Goal: Information Seeking & Learning: Learn about a topic

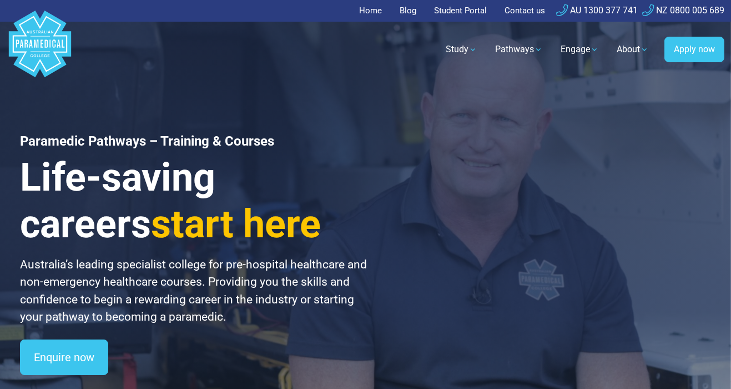
click at [372, 12] on link "Home" at bounding box center [373, 11] width 29 height 22
click at [520, 53] on link "Pathways" at bounding box center [519, 49] width 61 height 31
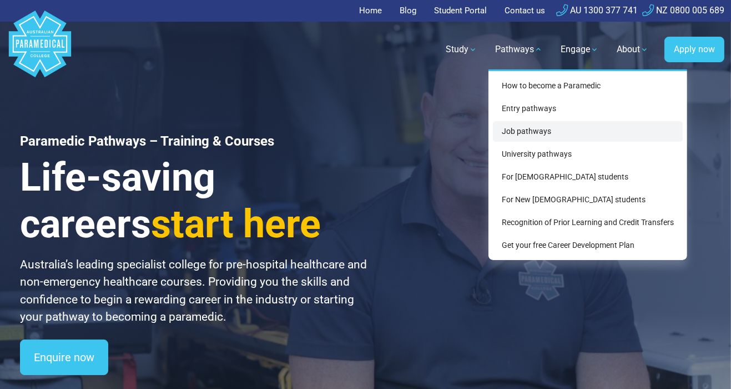
click at [549, 134] on link "Job pathways" at bounding box center [588, 131] width 190 height 21
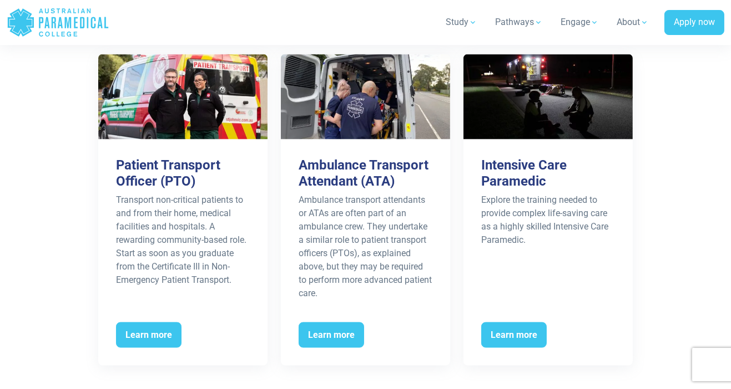
scroll to position [1882, 0]
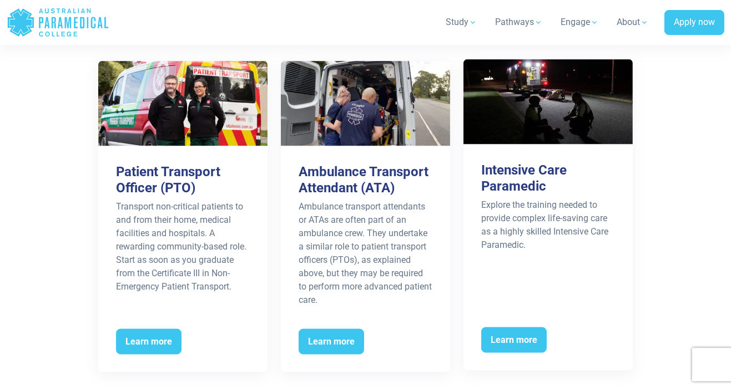
click at [534, 353] on span "Learn more" at bounding box center [515, 340] width 66 height 26
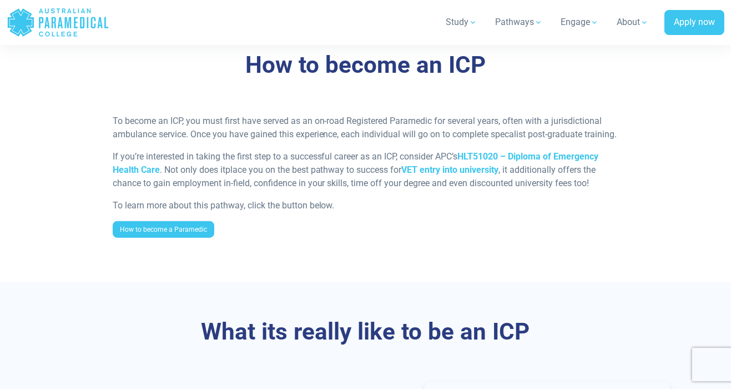
scroll to position [919, 0]
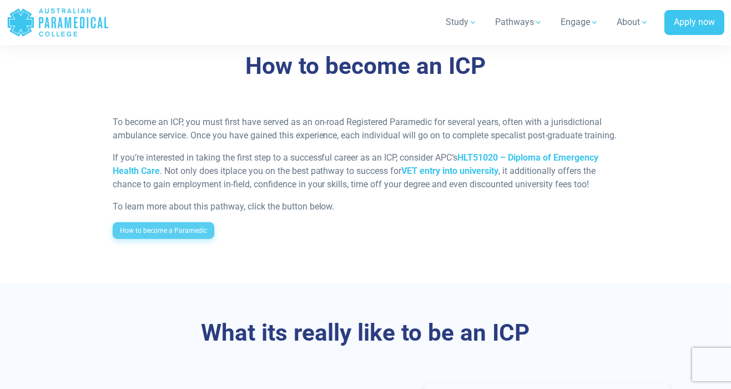
click at [179, 239] on link "How to become a Paramedic" at bounding box center [164, 230] width 102 height 17
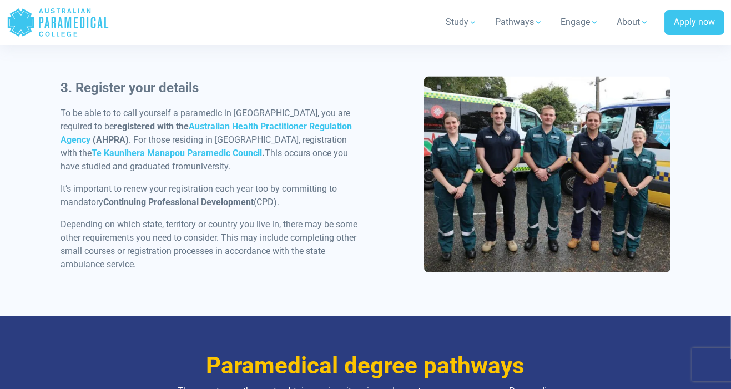
scroll to position [1052, 0]
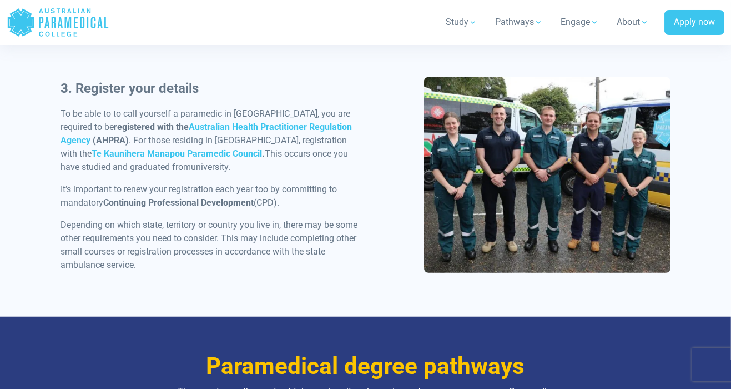
click at [529, 19] on link "Pathways" at bounding box center [519, 22] width 61 height 31
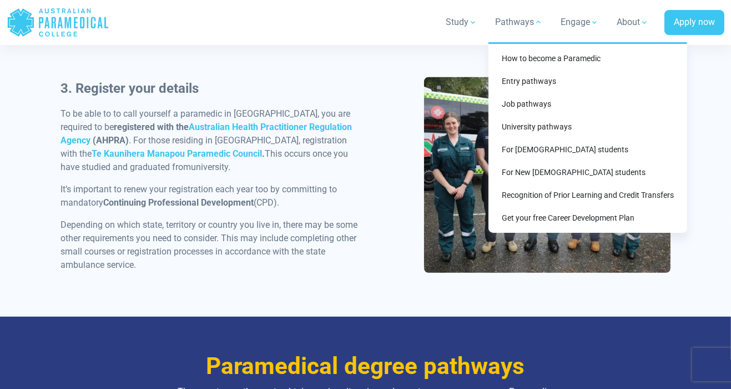
click at [458, 26] on link "Study" at bounding box center [461, 22] width 45 height 31
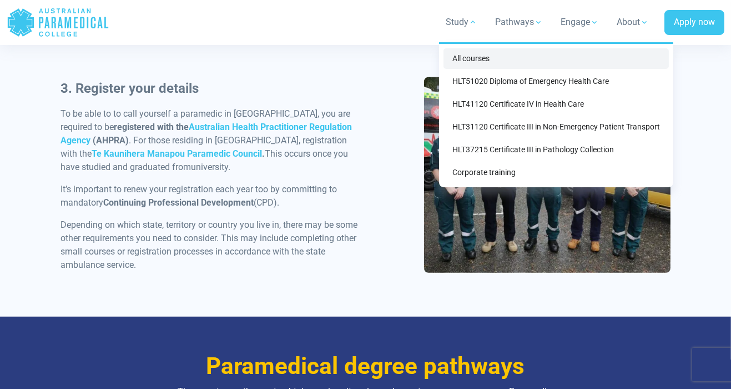
click at [467, 58] on link "All courses" at bounding box center [557, 58] width 226 height 21
